Goal: Transaction & Acquisition: Book appointment/travel/reservation

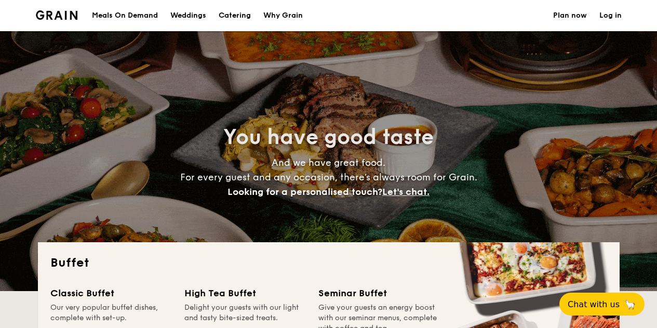
select select
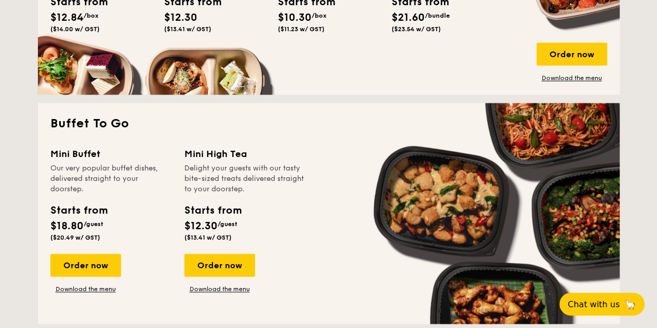
scroll to position [624, 0]
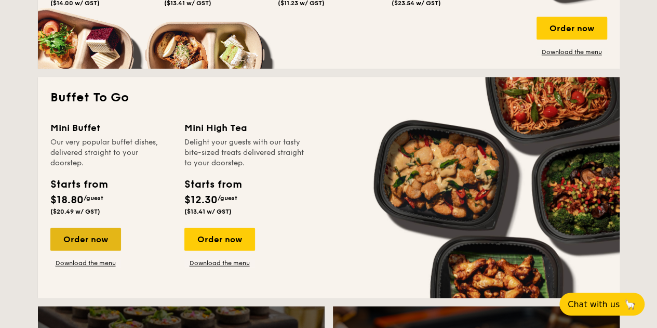
click at [109, 236] on div "Order now" at bounding box center [85, 239] width 71 height 23
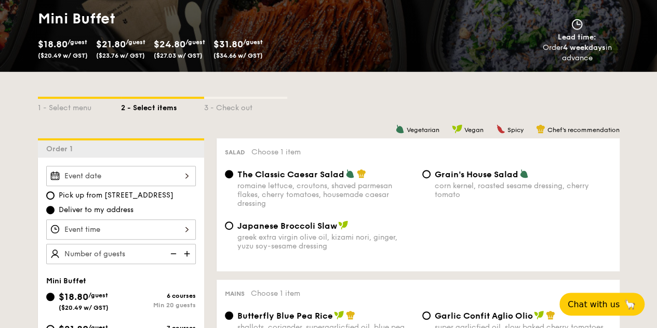
scroll to position [156, 0]
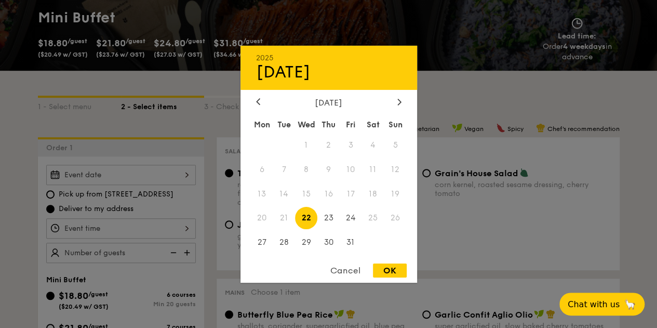
click at [164, 173] on div "2025 Oct [DATE] Tue Wed Thu Fri Sat Sun 1 2 3 4 5 6 7 8 9 10 11 12 13 14 15 16 …" at bounding box center [121, 175] width 150 height 20
click at [164, 173] on div at bounding box center [328, 164] width 657 height 328
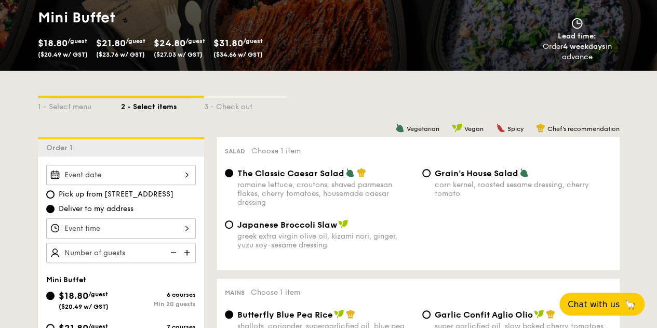
click at [190, 174] on div "2025 Oct [DATE] Tue Wed Thu Fri Sat Sun 1 2 3 4 5 6 7 8 9 10 11 12 13 14 15 16 …" at bounding box center [121, 175] width 150 height 20
